Goal: Task Accomplishment & Management: Use online tool/utility

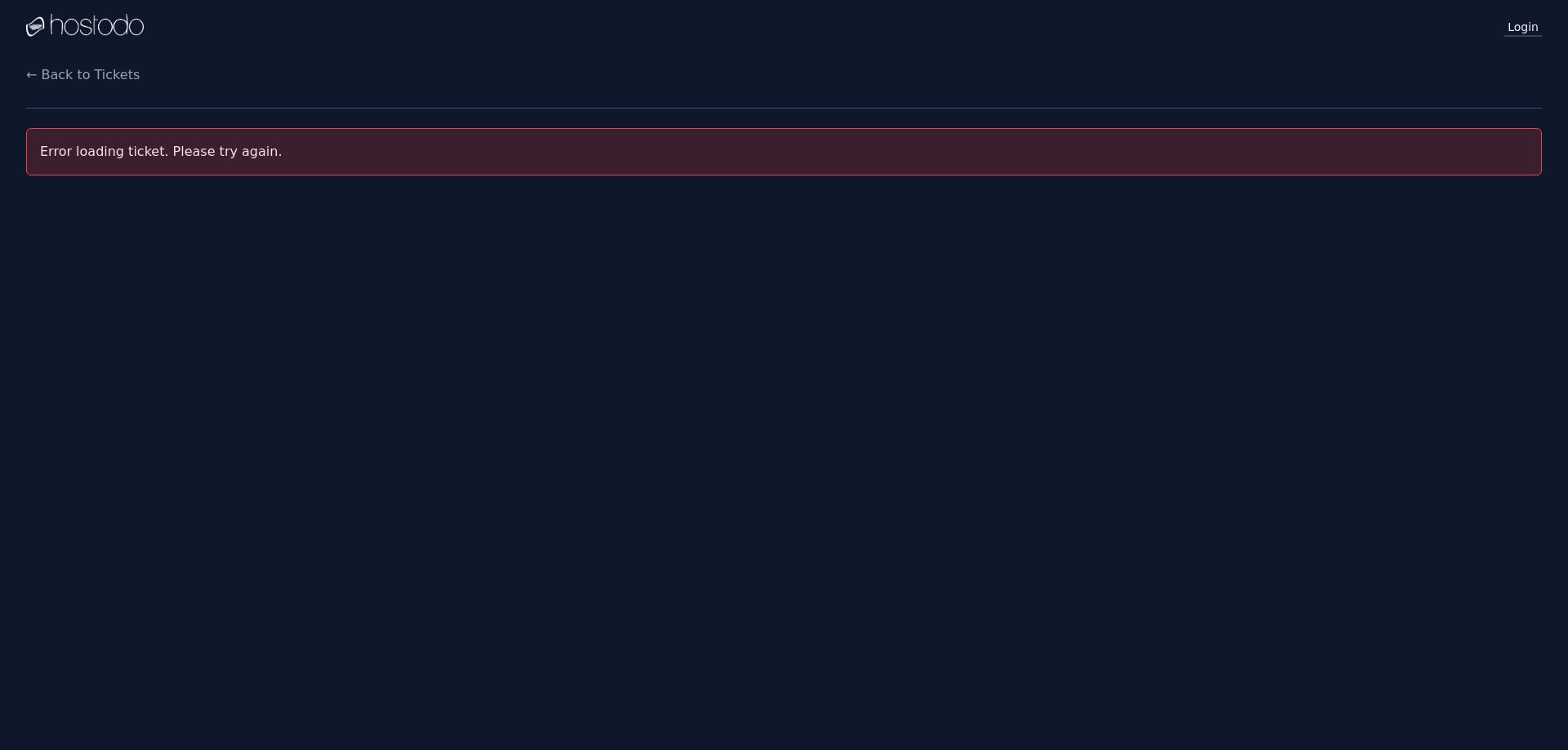
click at [1518, 21] on link "Login" at bounding box center [1523, 26] width 38 height 21
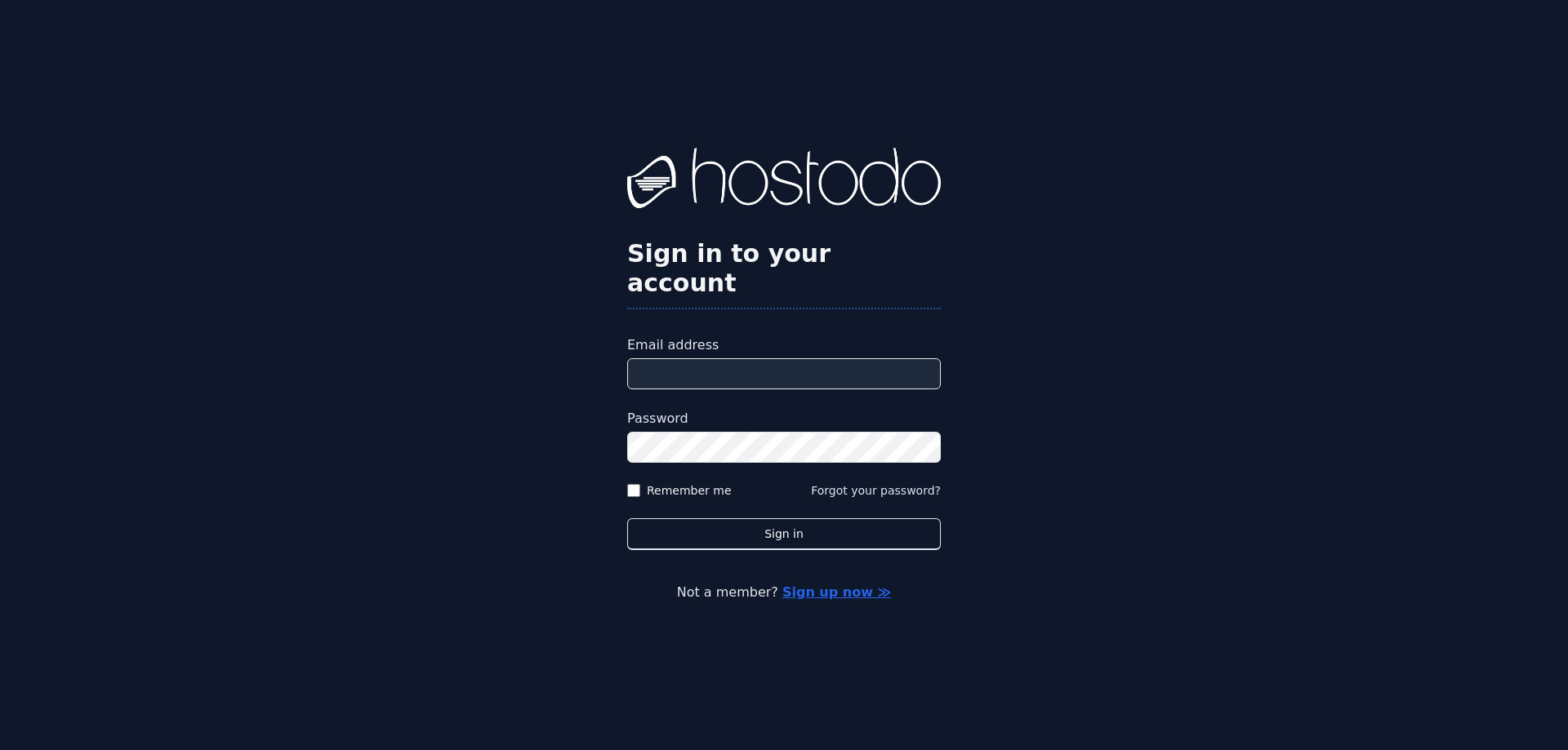
type input "**********"
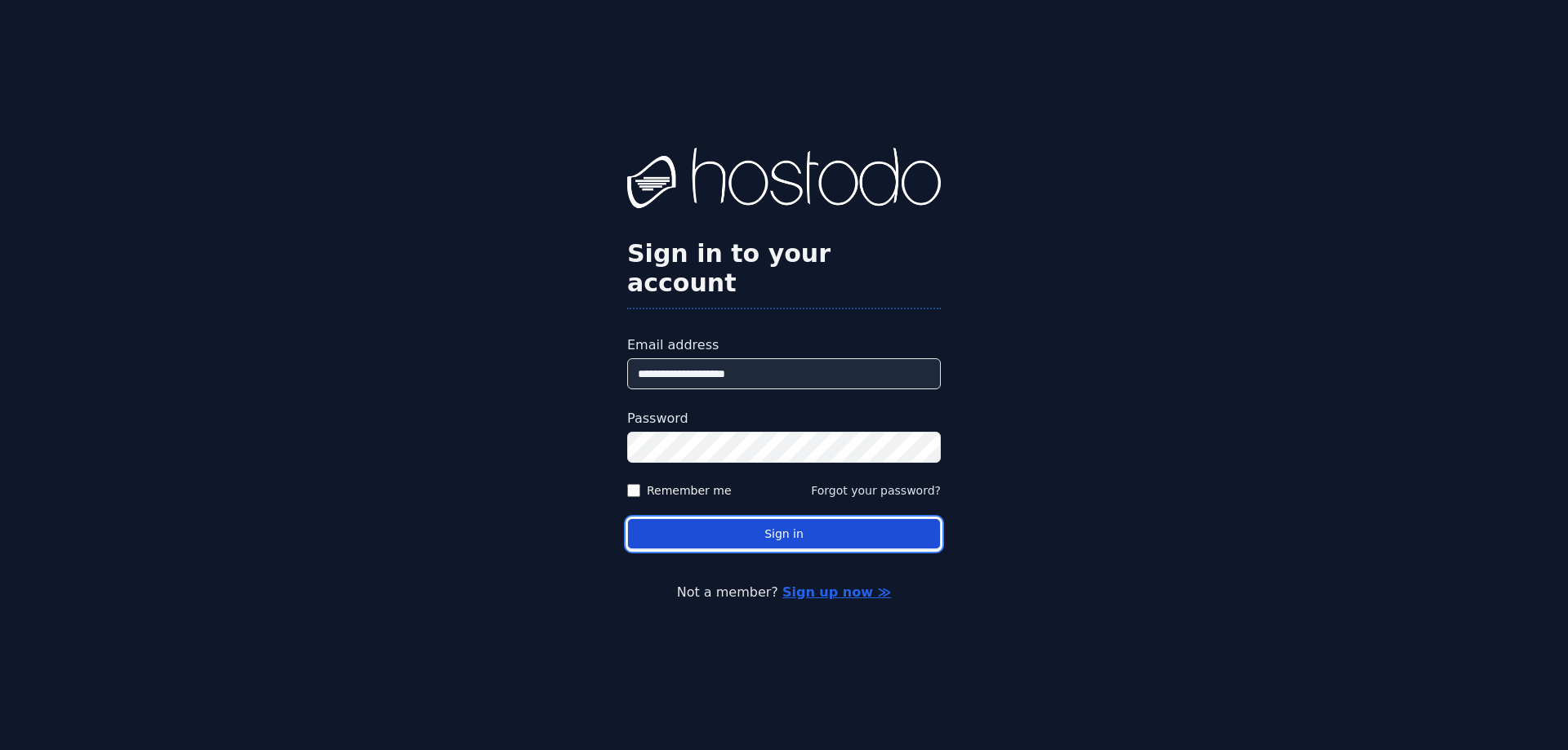
click at [815, 518] on button "Sign in" at bounding box center [784, 534] width 313 height 32
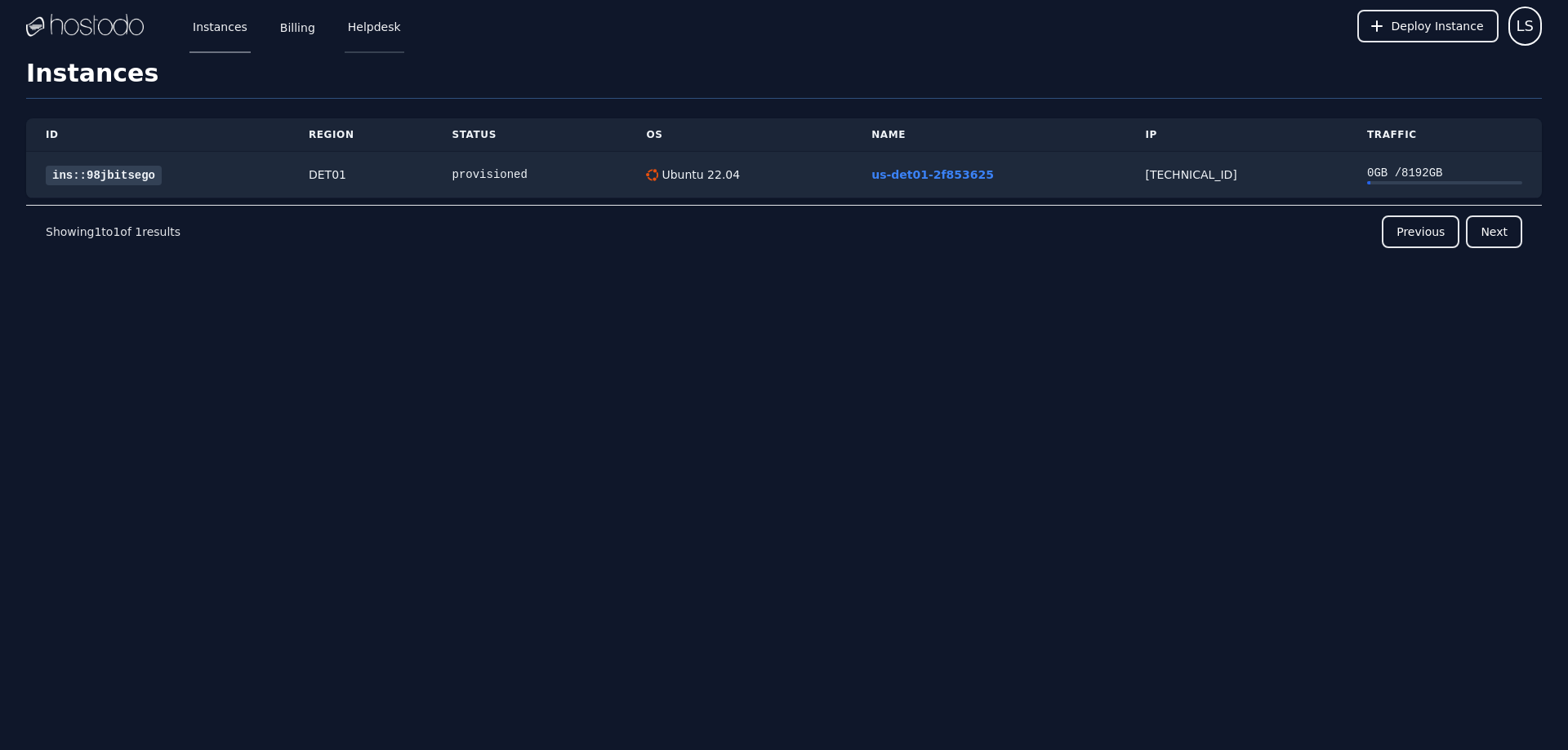
click at [379, 29] on link "Helpdesk" at bounding box center [374, 26] width 60 height 54
